Goal: Register for event/course

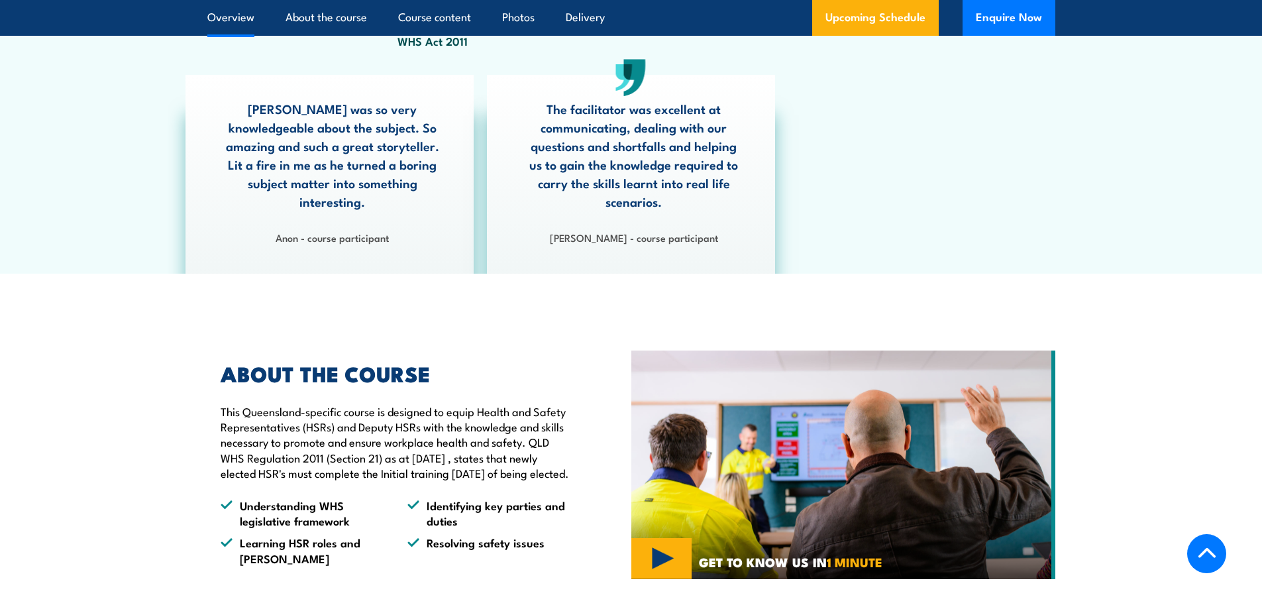
scroll to position [994, 0]
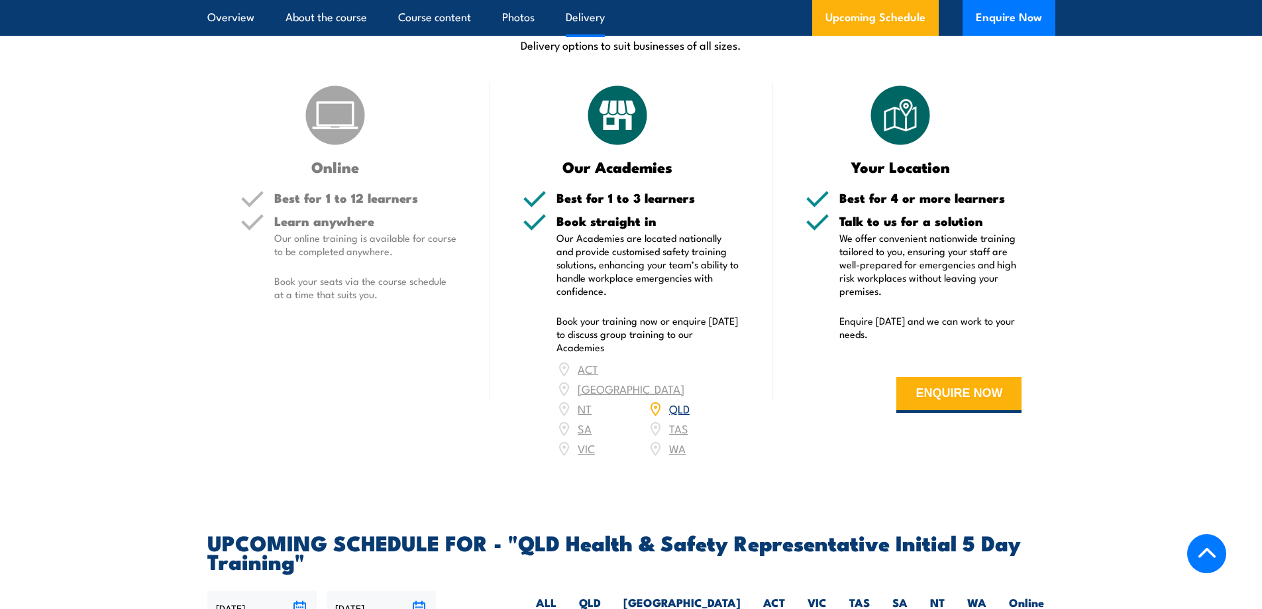
scroll to position [1855, 0]
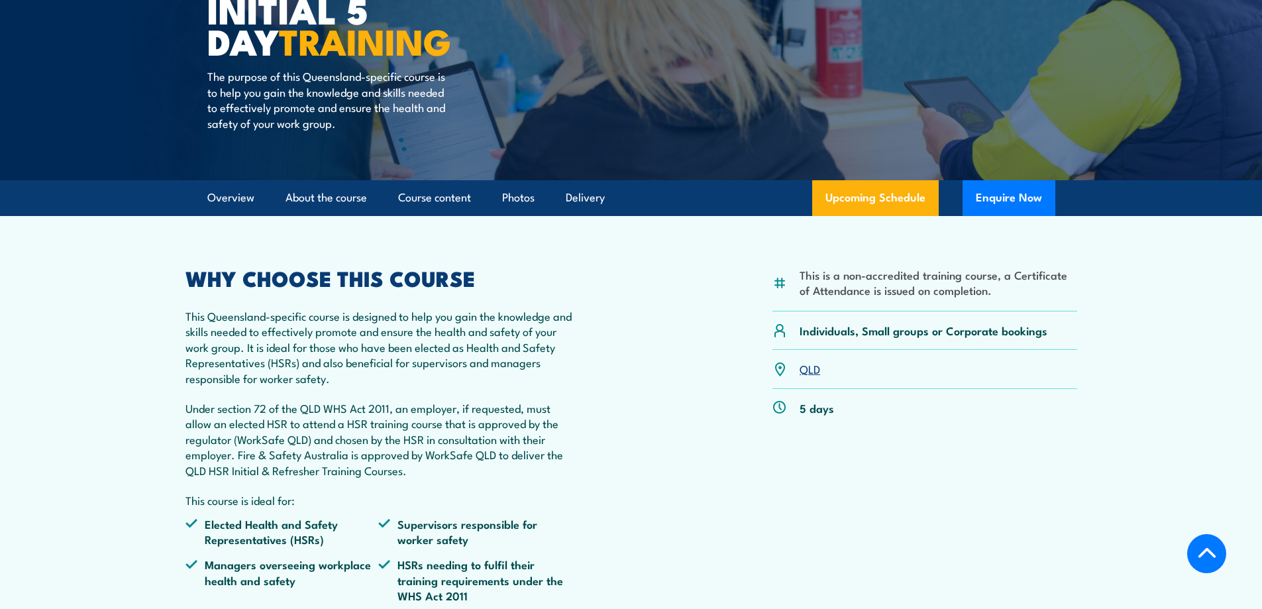
scroll to position [265, 0]
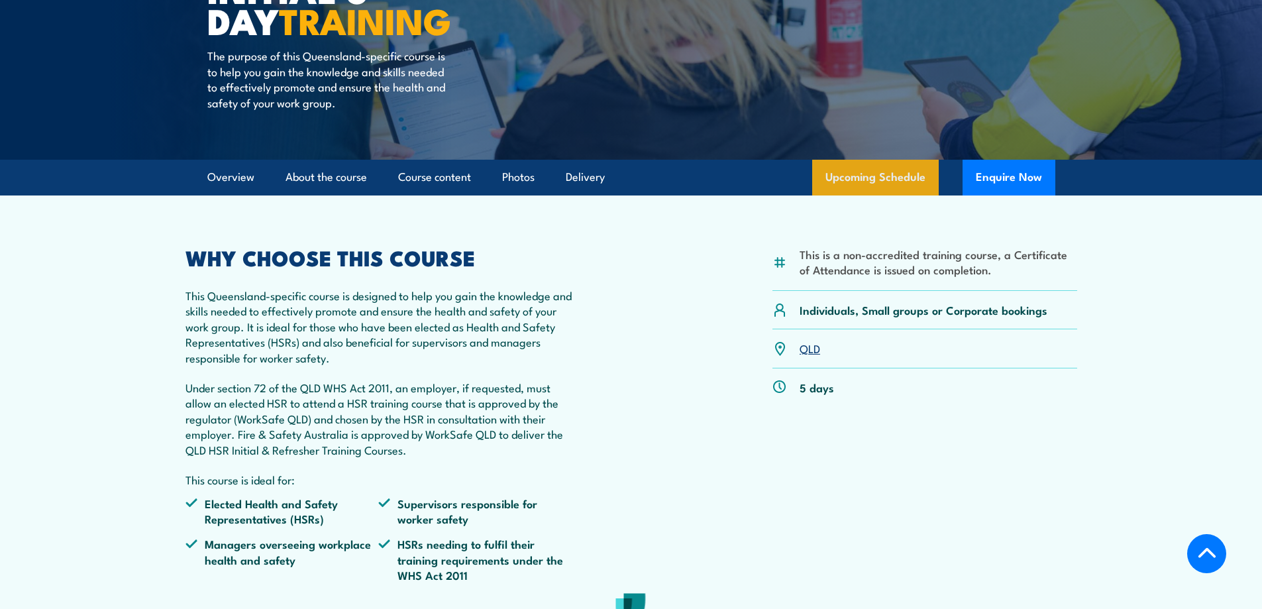
click at [888, 172] on link "Upcoming Schedule" at bounding box center [875, 178] width 127 height 36
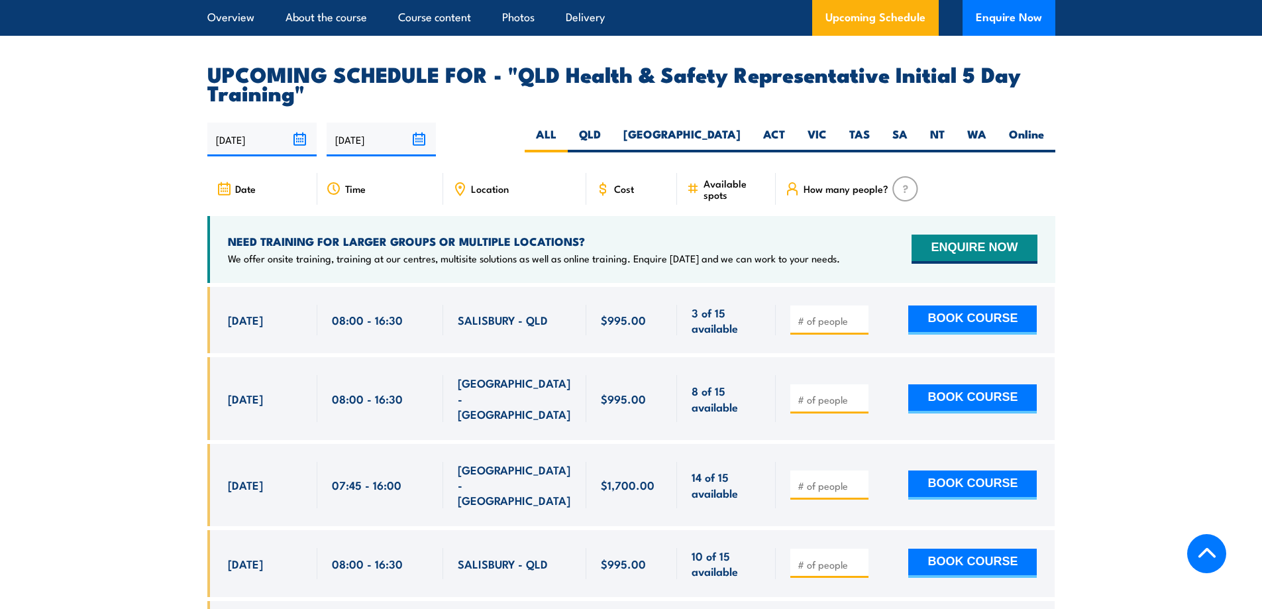
scroll to position [2293, 0]
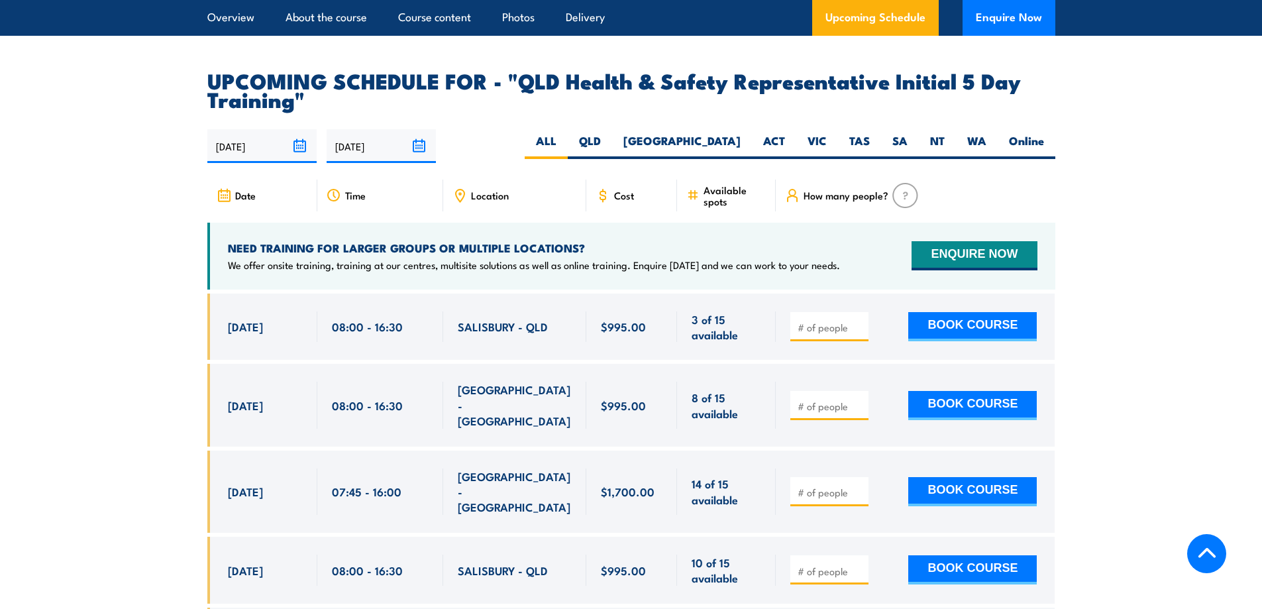
click at [471, 191] on span "Location" at bounding box center [490, 194] width 38 height 11
click at [502, 190] on span "Location" at bounding box center [490, 194] width 38 height 11
click at [507, 319] on span "SALISBURY - QLD" at bounding box center [503, 326] width 90 height 15
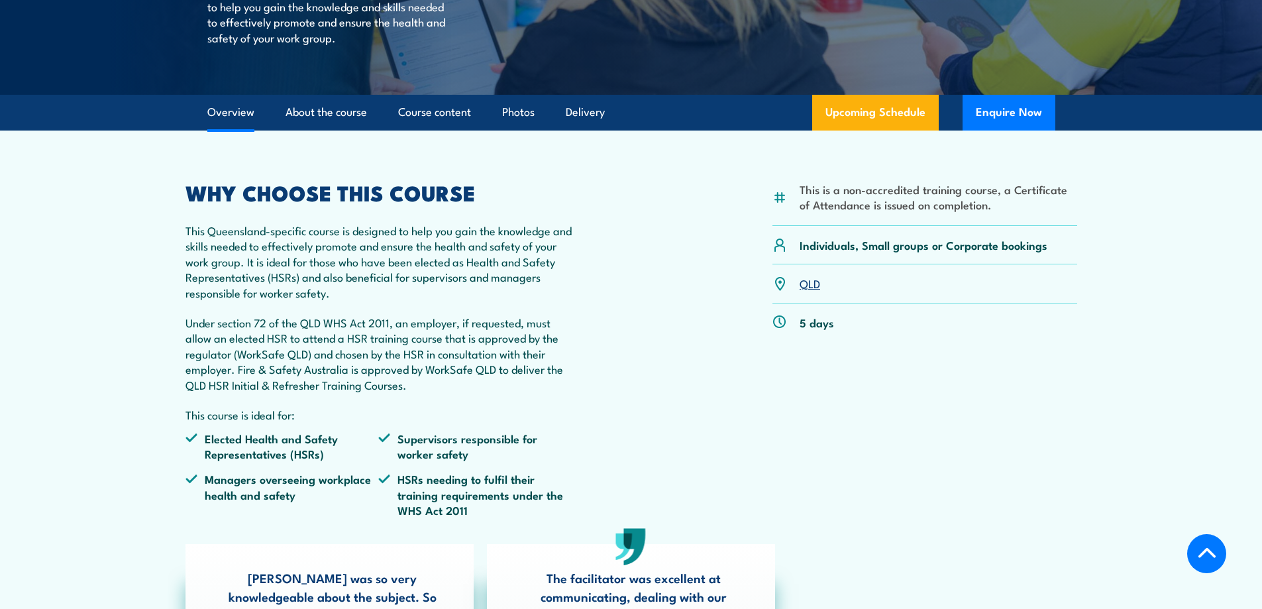
scroll to position [331, 0]
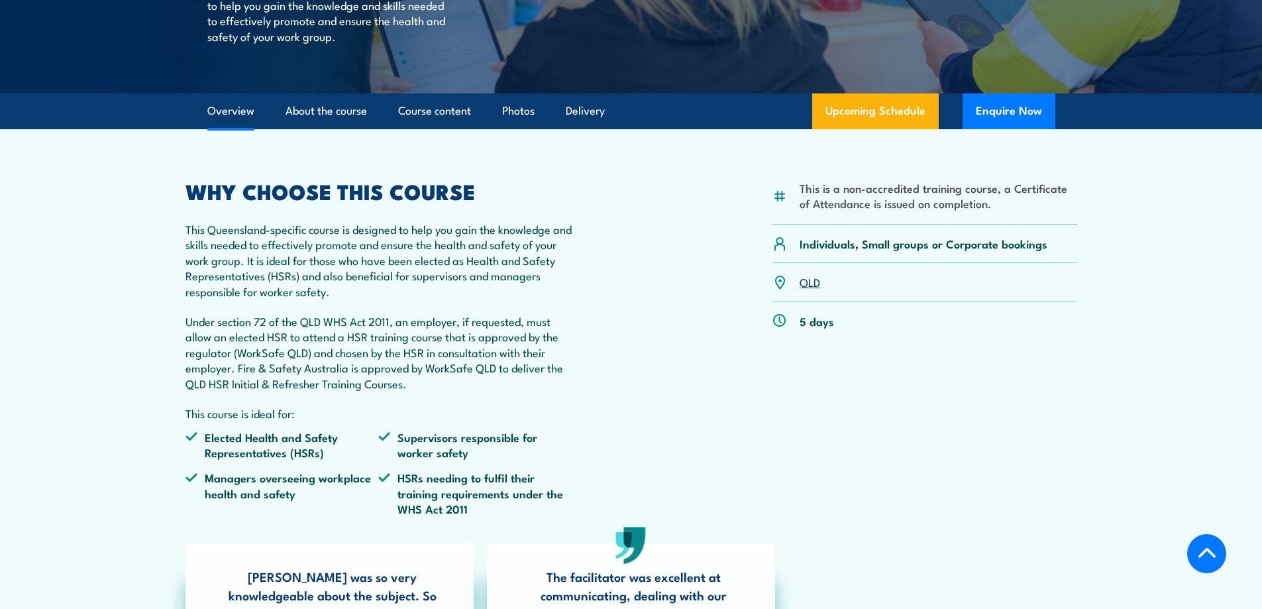
click at [782, 359] on div "This is a non-accredited training course, a Certificate of Attendance is issued…" at bounding box center [924, 354] width 305 height 345
